Goal: Transaction & Acquisition: Download file/media

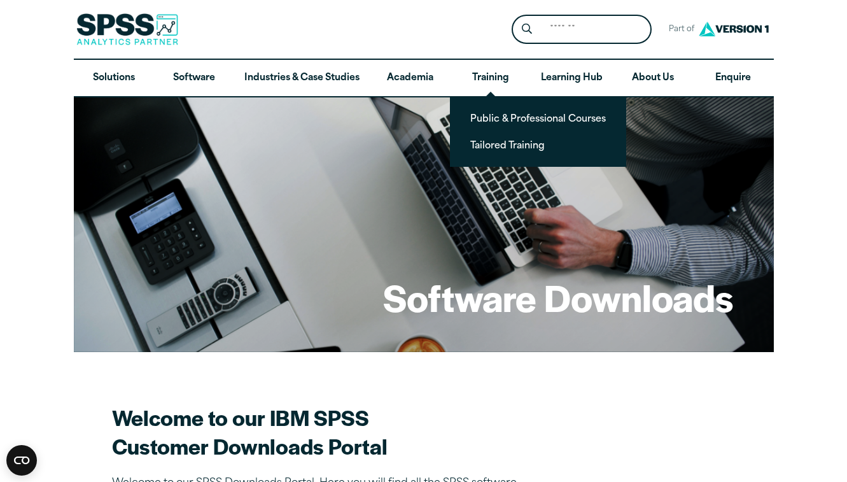
click at [474, 1] on div "Search for: Submit Site Search Part of Open Site Search Open Site Menu Close" at bounding box center [424, 29] width 700 height 59
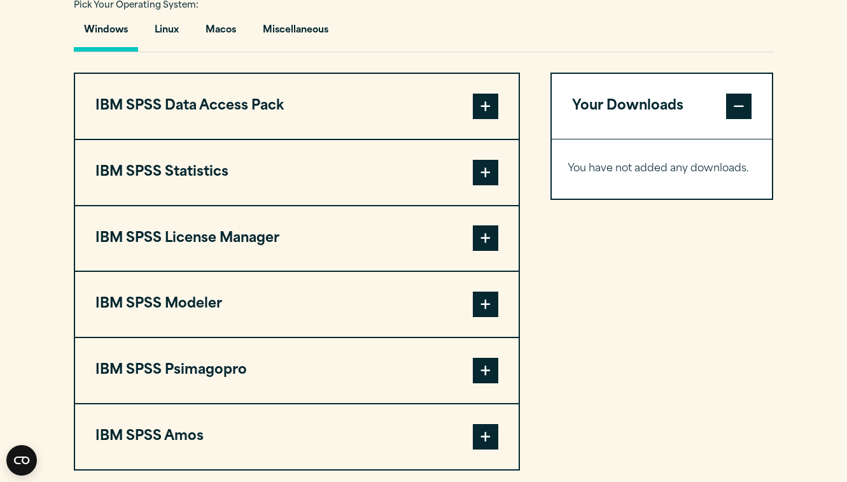
scroll to position [961, 0]
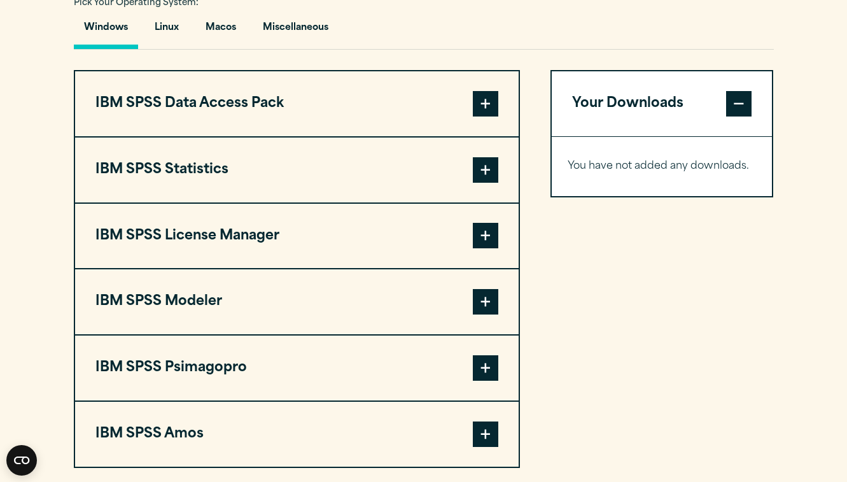
click at [324, 186] on button "IBM SPSS Statistics" at bounding box center [296, 169] width 443 height 65
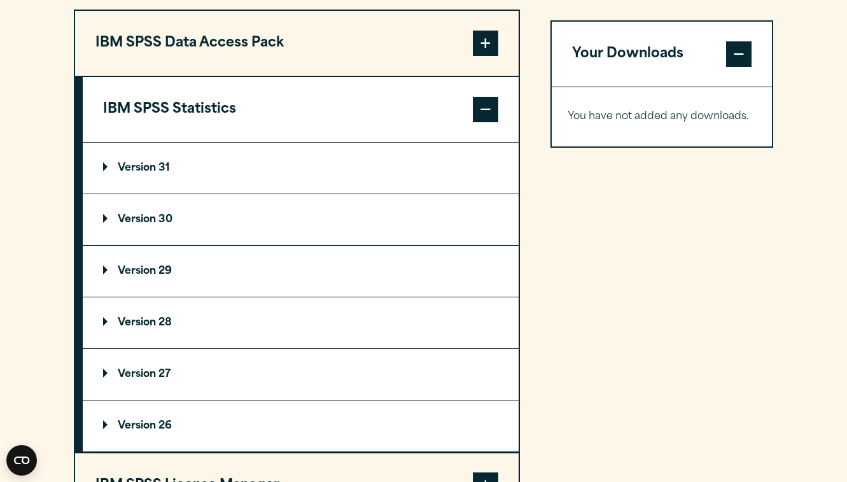
scroll to position [1077, 0]
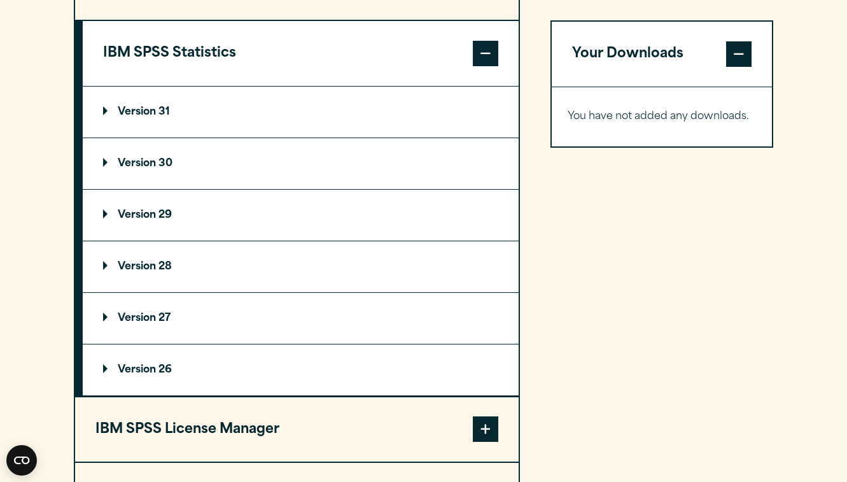
click at [181, 128] on summary "Version 31" at bounding box center [301, 112] width 436 height 51
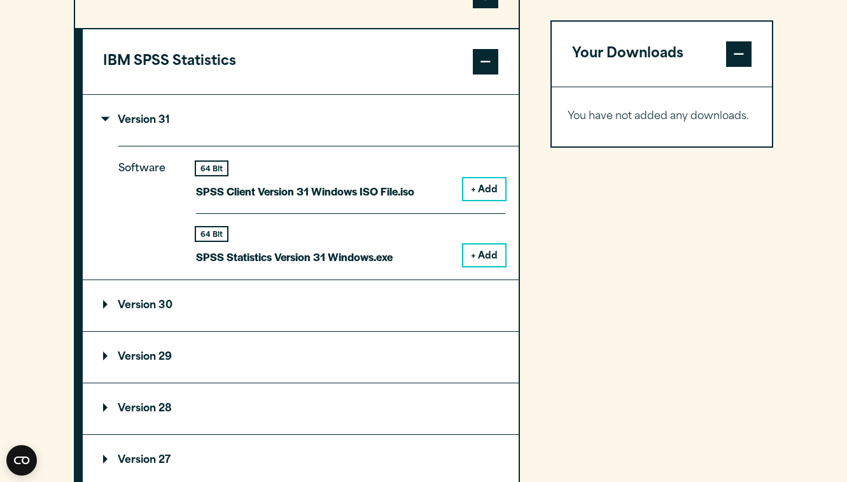
scroll to position [1066, 0]
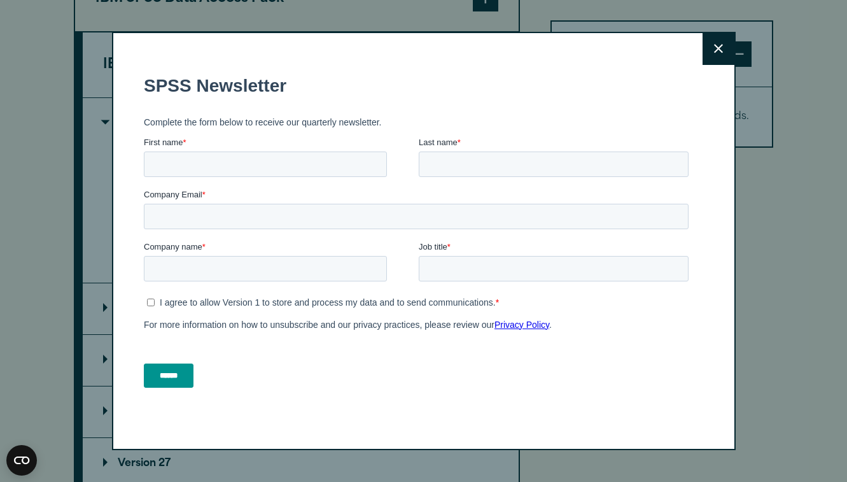
click at [722, 49] on icon at bounding box center [718, 49] width 9 height 10
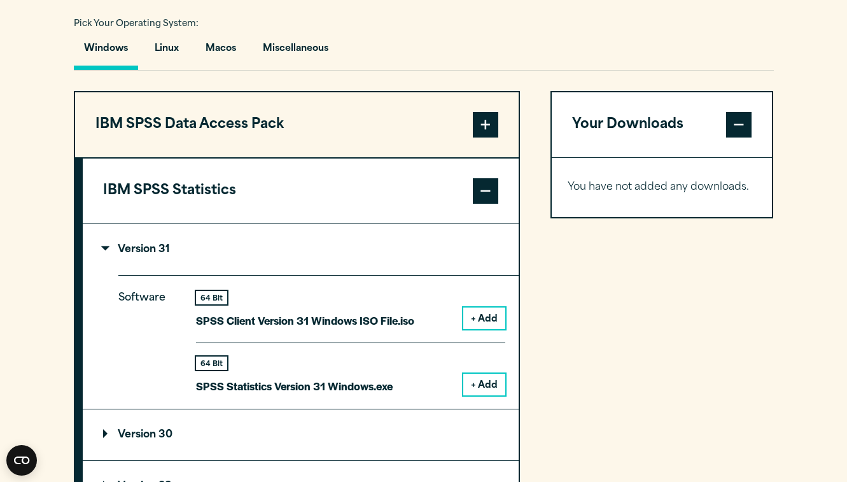
scroll to position [940, 0]
click at [224, 59] on button "Macos" at bounding box center [220, 51] width 51 height 36
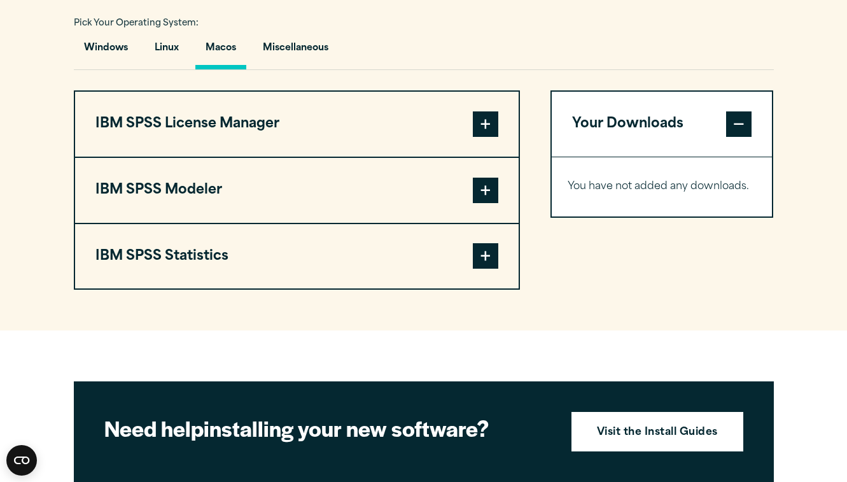
click at [232, 255] on button "IBM SPSS Statistics" at bounding box center [296, 256] width 443 height 65
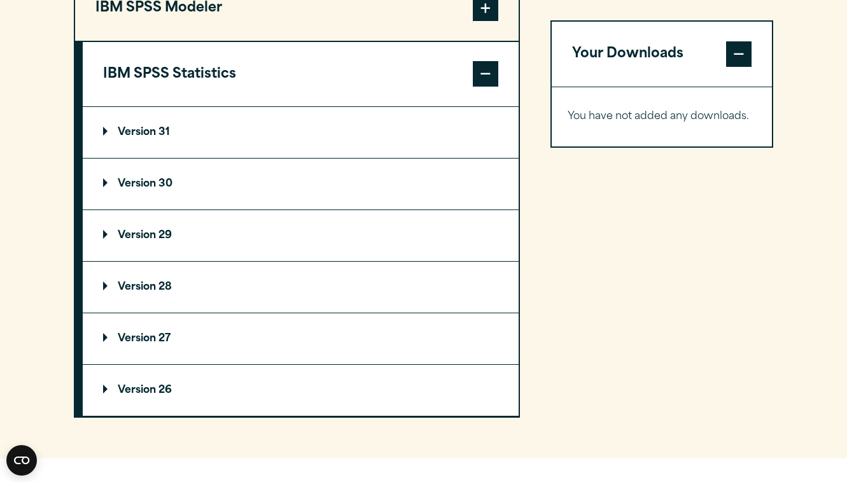
scroll to position [1155, 0]
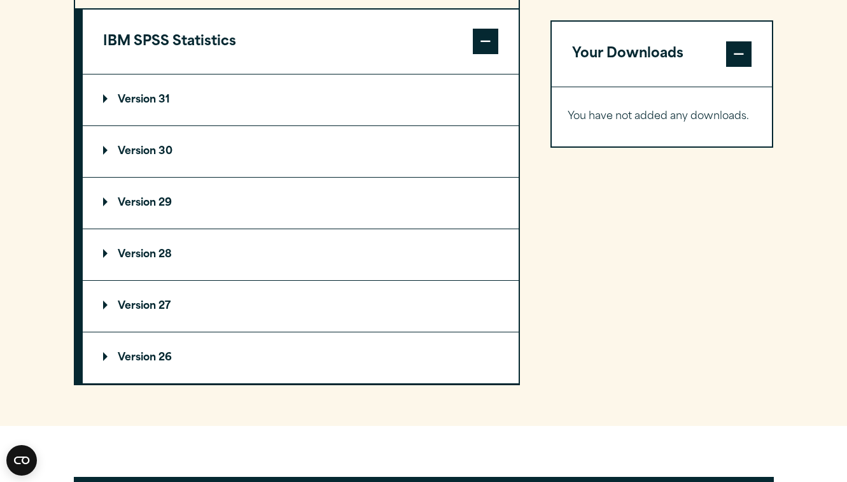
click at [199, 96] on summary "Version 31" at bounding box center [301, 99] width 436 height 51
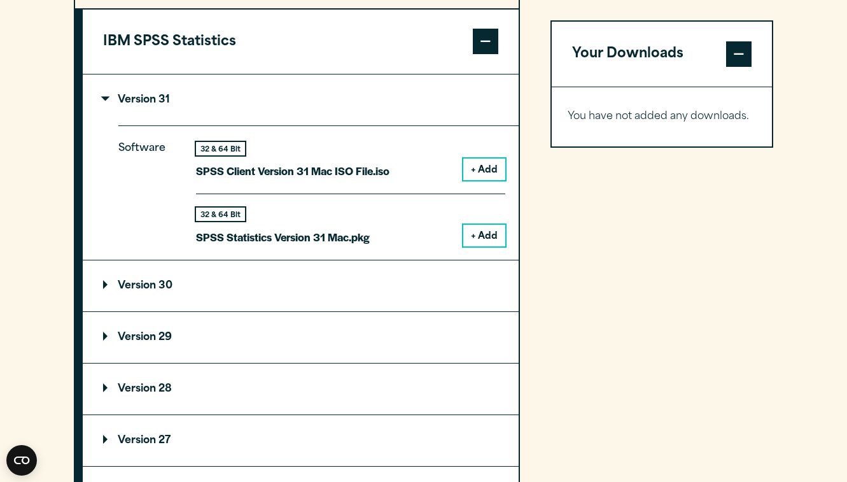
click at [483, 234] on button "+ Add" at bounding box center [484, 236] width 42 height 22
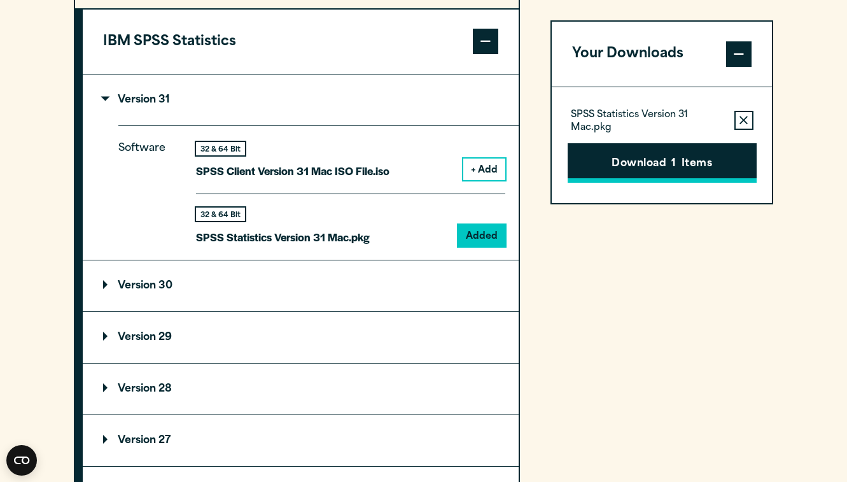
click at [680, 158] on button "Download 1 Items" at bounding box center [662, 162] width 189 height 39
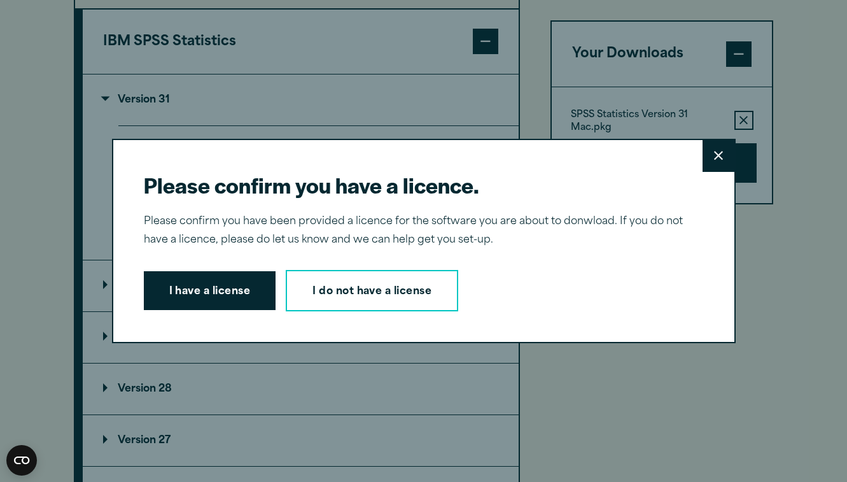
click at [477, 10] on div "Please confirm you have a licence. Close Please confirm you have been provided …" at bounding box center [423, 241] width 847 height 482
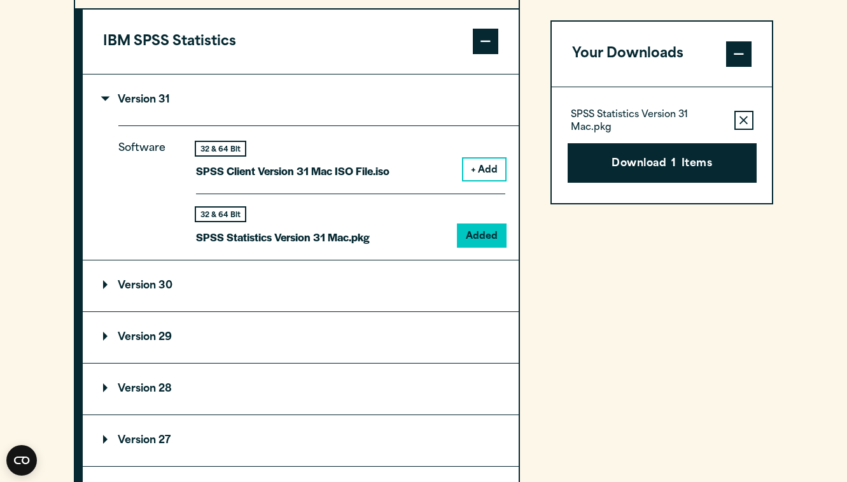
click at [456, 0] on div "Please confirm you have a licence. Close Please confirm you have been provided …" at bounding box center [423, 241] width 847 height 482
click at [620, 153] on button "Download 1 Items" at bounding box center [662, 162] width 189 height 39
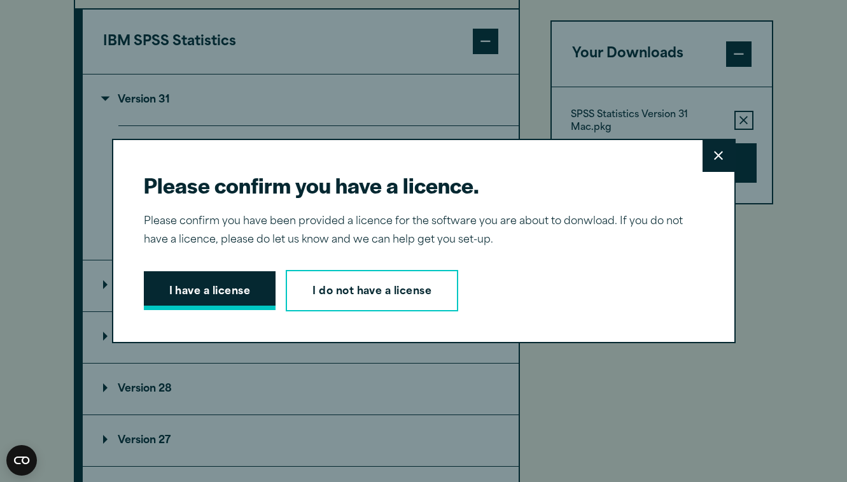
click at [234, 292] on button "I have a license" at bounding box center [210, 290] width 132 height 39
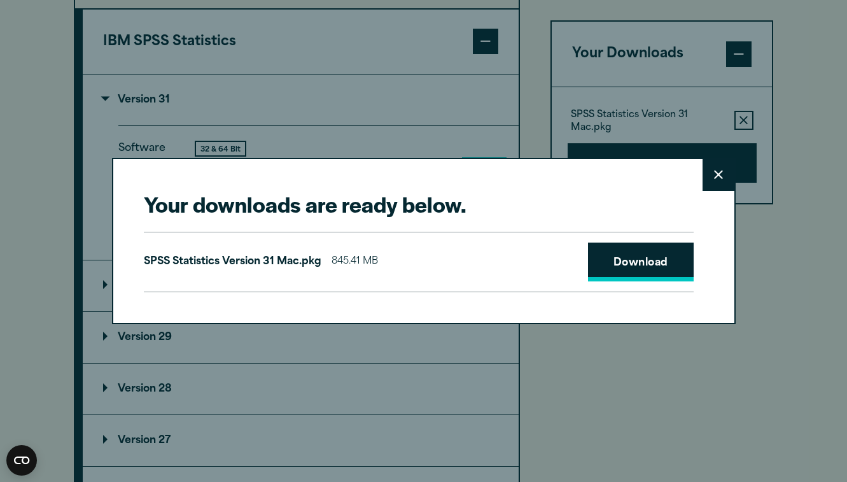
click at [621, 272] on link "Download" at bounding box center [641, 261] width 106 height 39
